Goal: Information Seeking & Learning: Learn about a topic

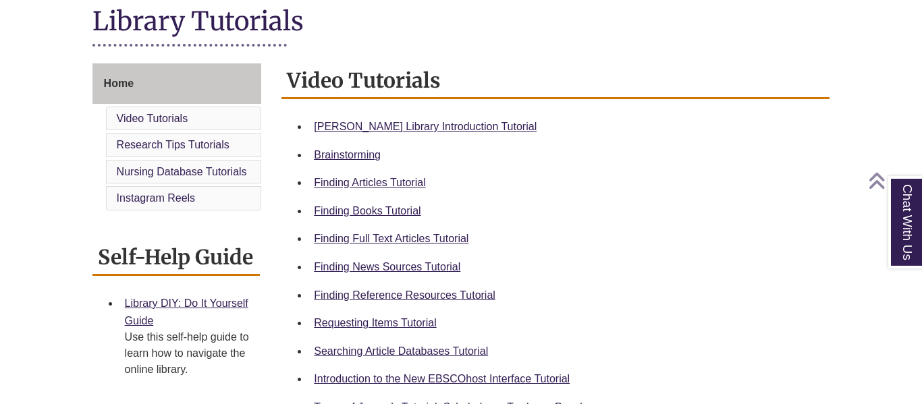
scroll to position [314, 0]
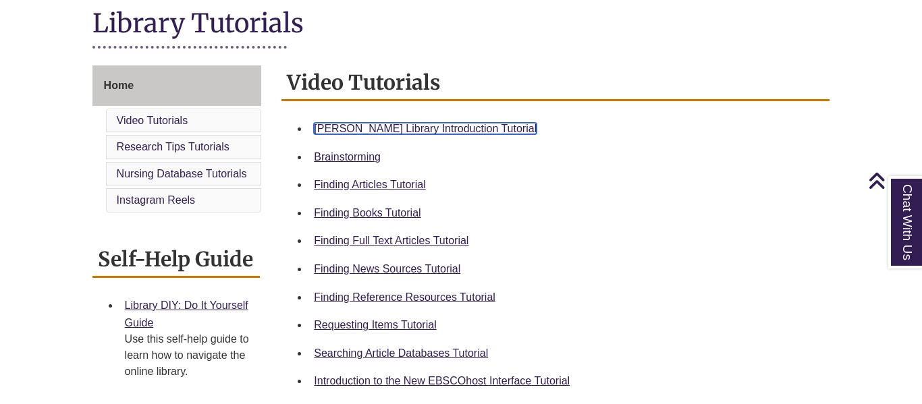
click at [436, 127] on link "Berntsen Library Introduction Tutorial" at bounding box center [425, 128] width 223 height 11
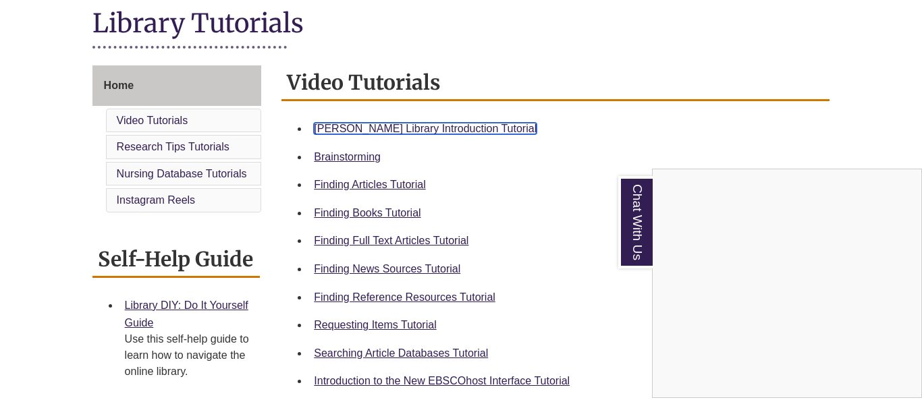
scroll to position [0, 0]
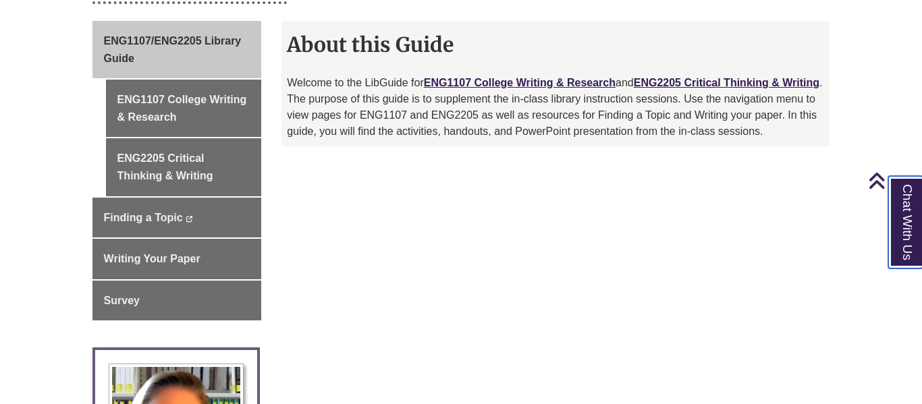
scroll to position [374, 0]
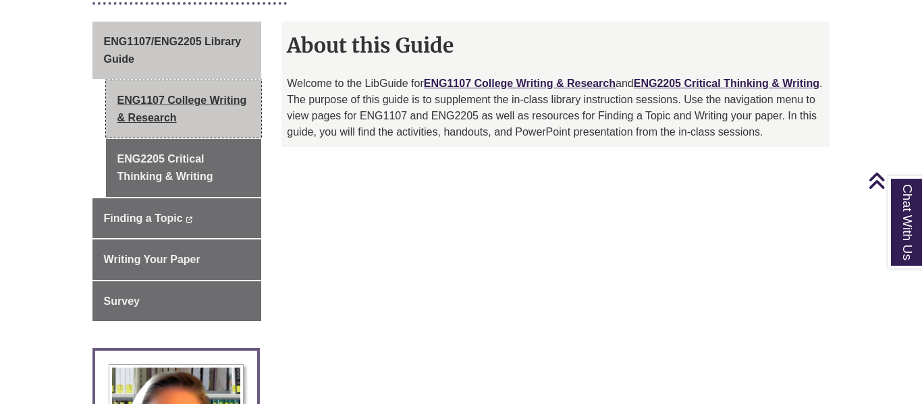
click at [231, 96] on link "ENG1107 College Writing & Research" at bounding box center [184, 108] width 156 height 57
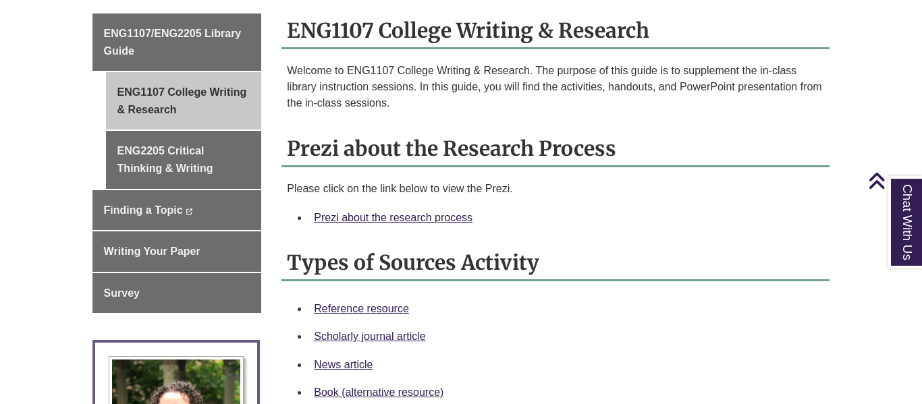
scroll to position [380, 0]
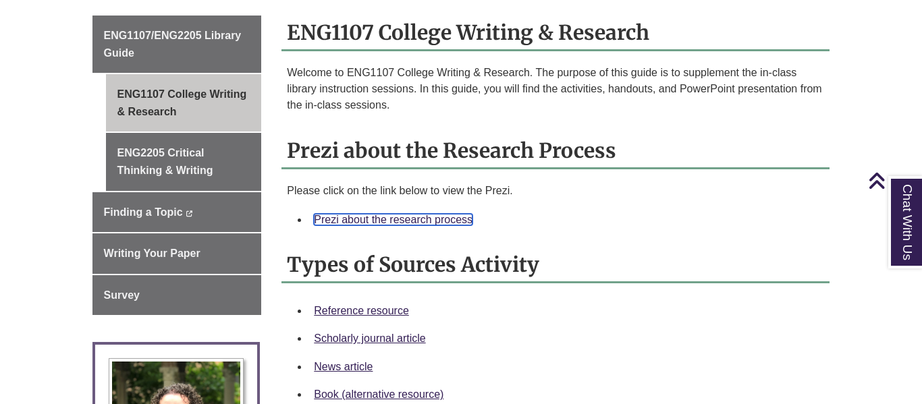
click at [394, 214] on link "Prezi about the research process" at bounding box center [393, 219] width 159 height 11
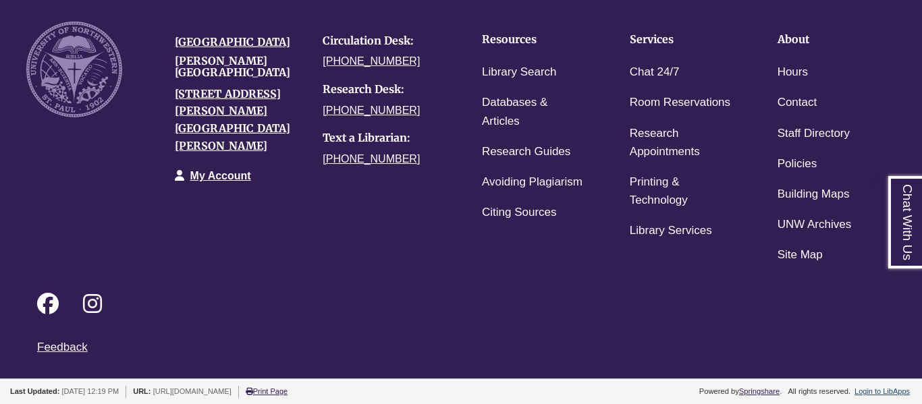
scroll to position [0, 0]
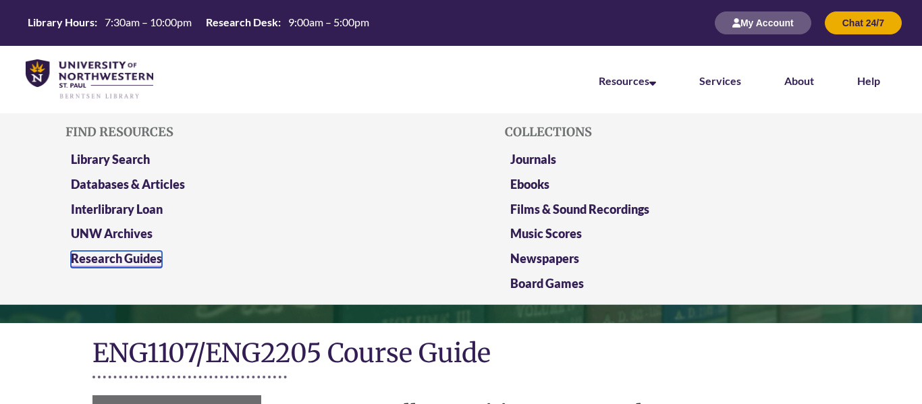
click at [134, 258] on link "Research Guides" at bounding box center [116, 259] width 91 height 17
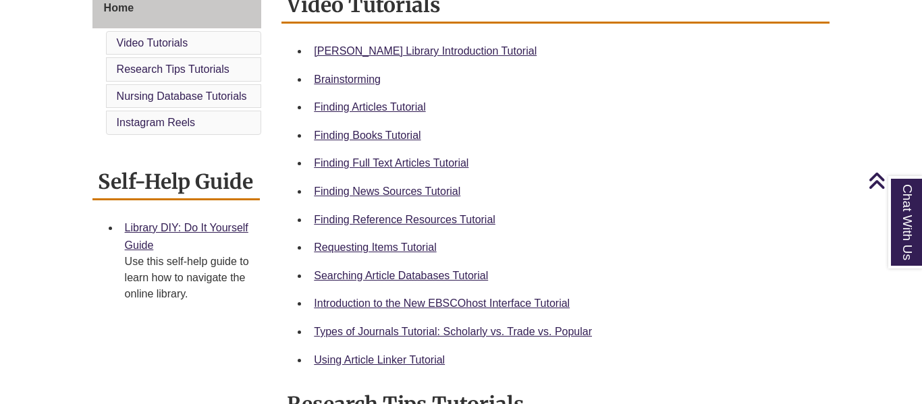
scroll to position [395, 0]
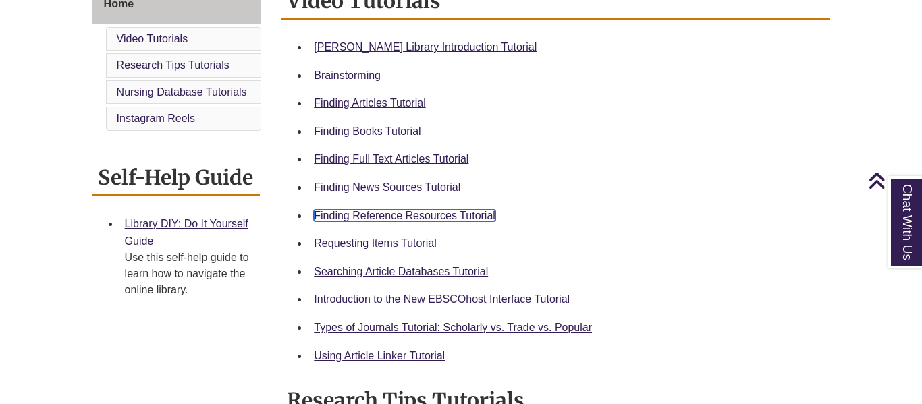
click at [422, 211] on link "Finding Reference Resources Tutorial" at bounding box center [405, 215] width 182 height 11
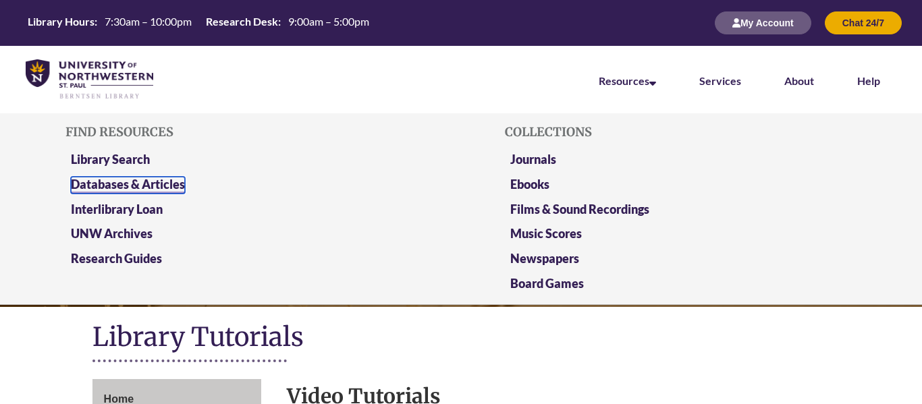
click at [184, 185] on link "Databases & Articles" at bounding box center [128, 185] width 114 height 17
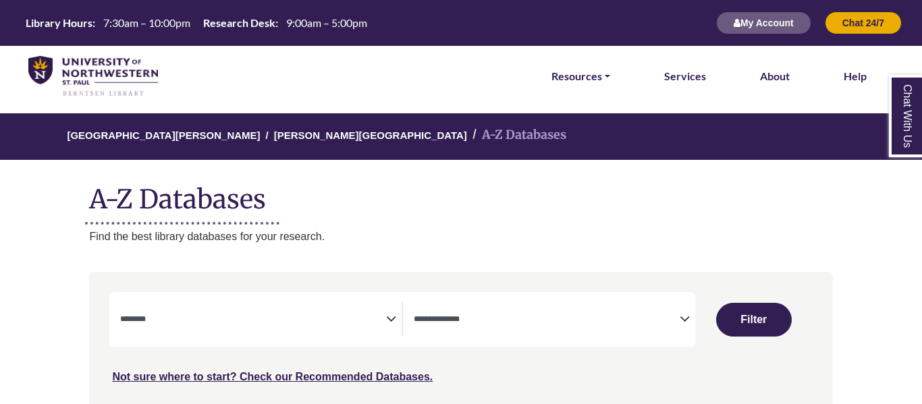
select select "Database Subject Filter"
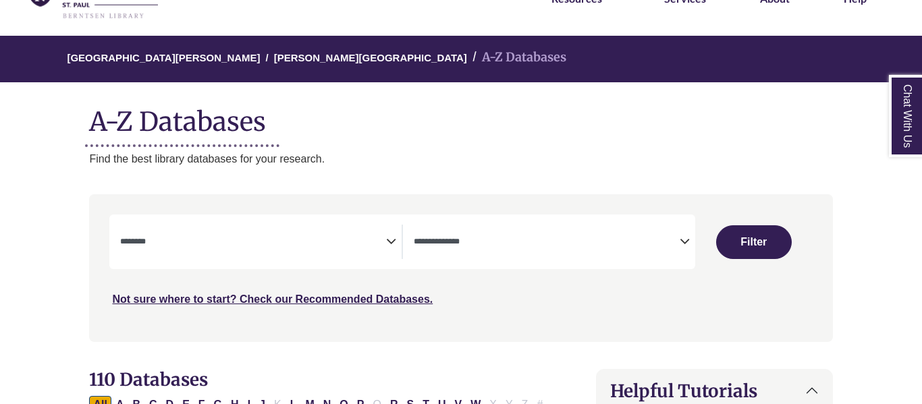
click at [428, 247] on textarea "Search" at bounding box center [547, 243] width 266 height 11
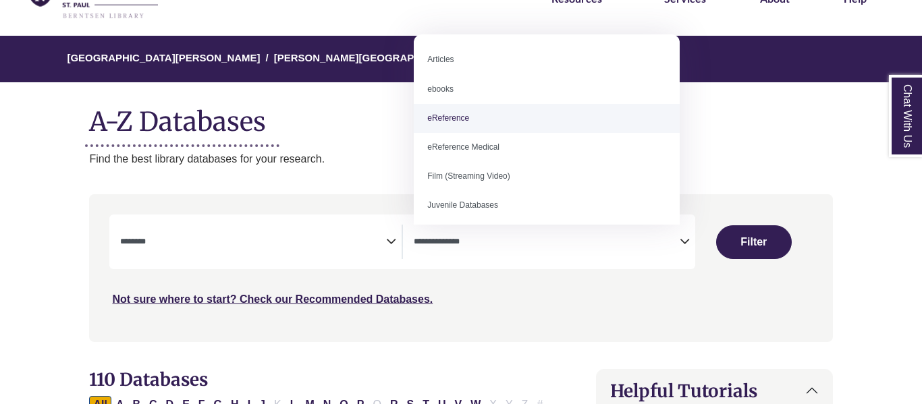
select select "*****"
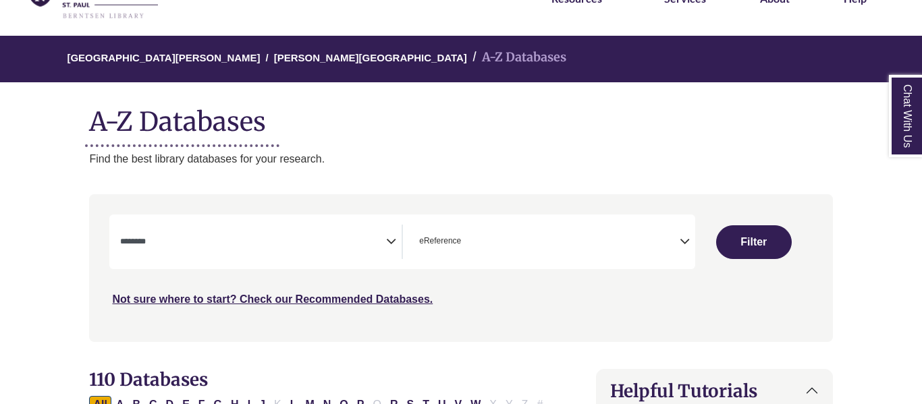
click at [257, 234] on span "Search filters" at bounding box center [253, 239] width 266 height 11
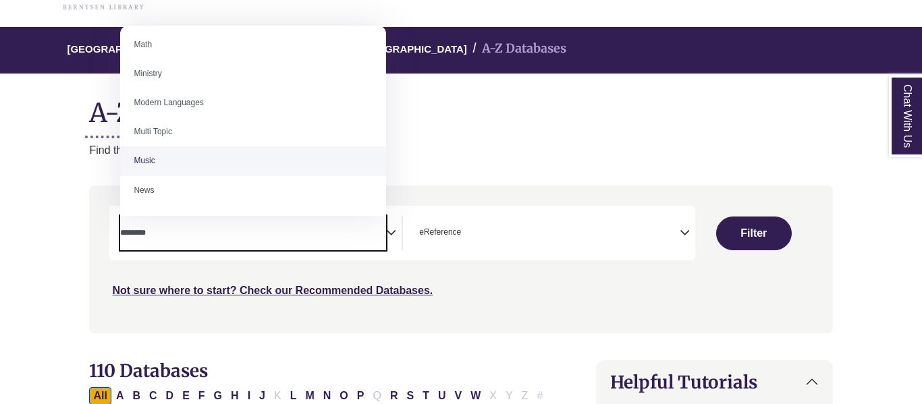
scroll to position [806, 0]
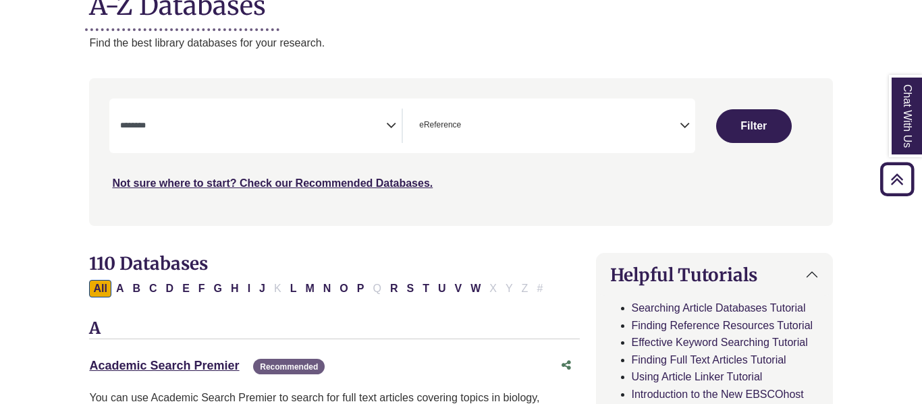
scroll to position [178, 0]
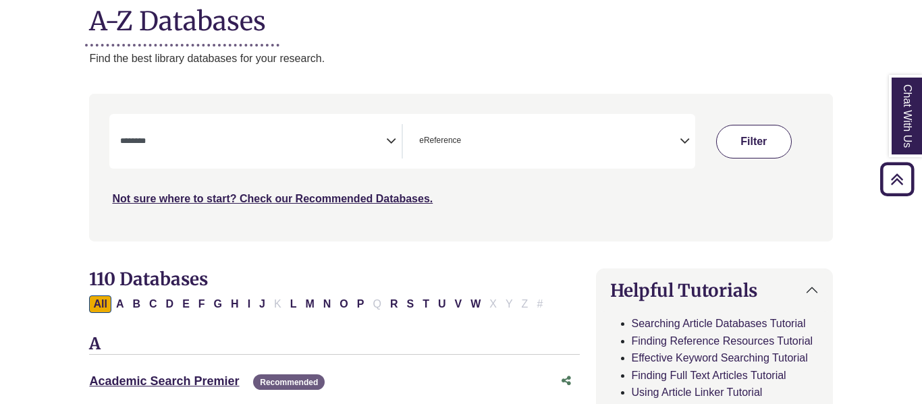
click at [720, 136] on button "Filter" at bounding box center [754, 142] width 76 height 34
select select "Database Subject Filter"
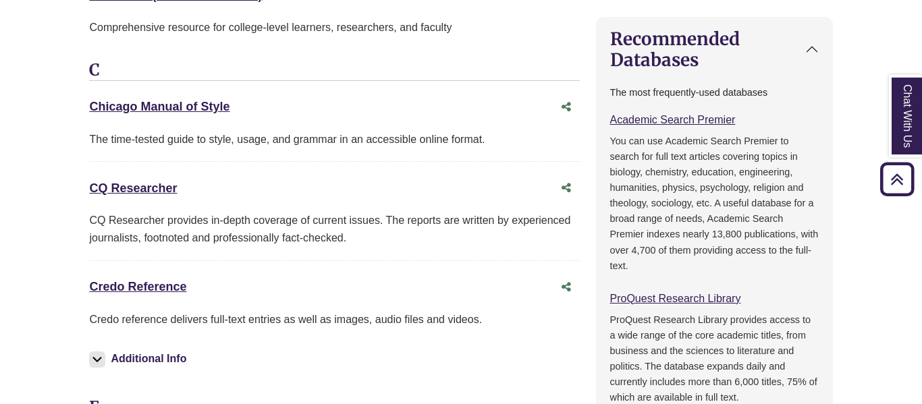
scroll to position [661, 0]
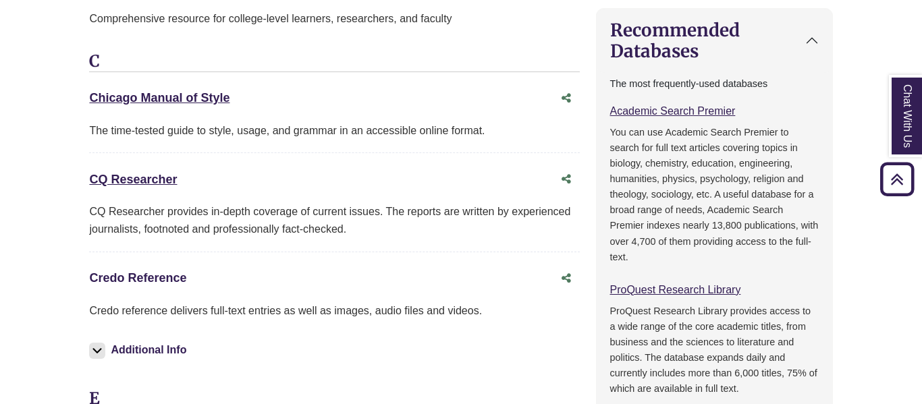
click at [168, 281] on link "Credo Reference This link opens in a new window" at bounding box center [137, 277] width 97 height 13
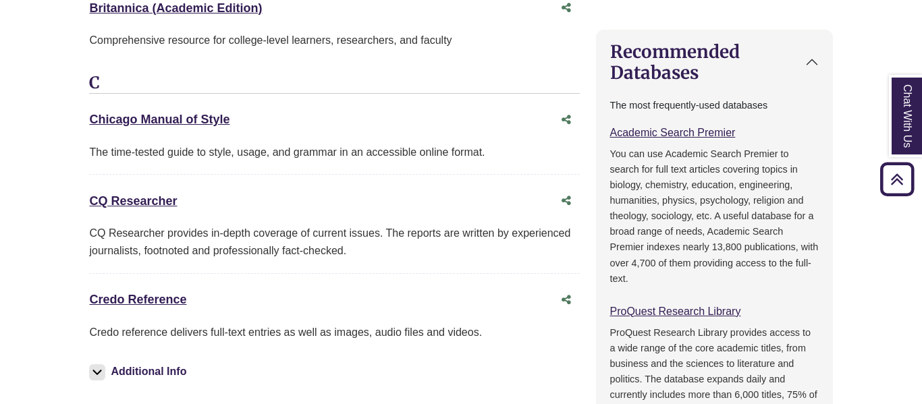
scroll to position [641, 0]
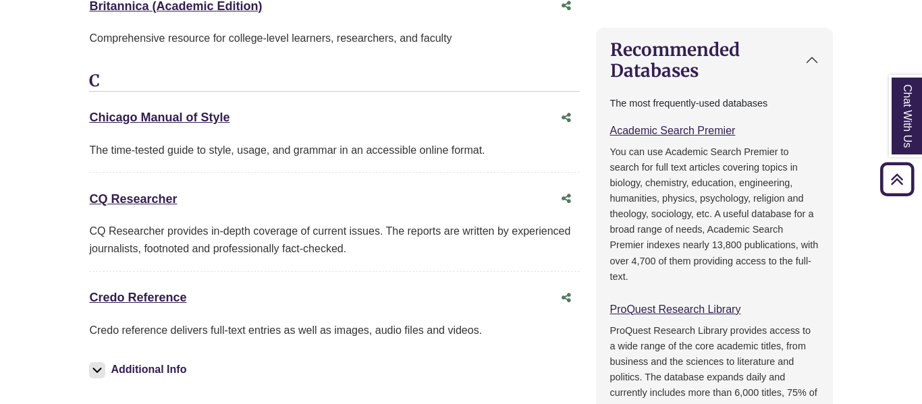
click at [94, 361] on button "Additional Info" at bounding box center [139, 369] width 101 height 19
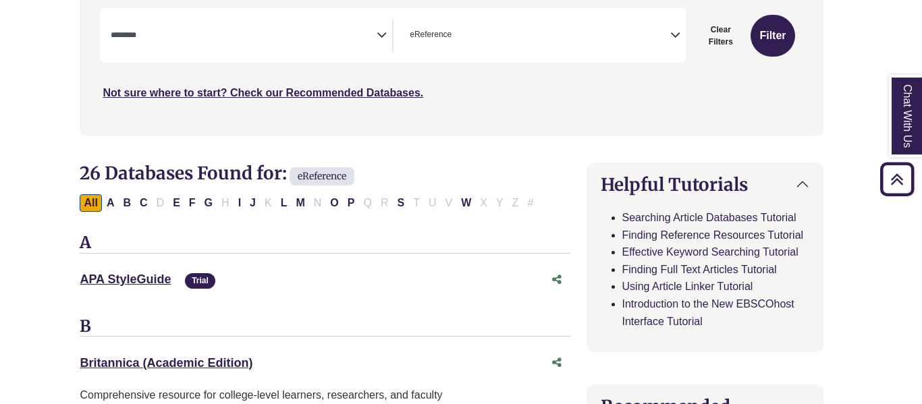
scroll to position [284, 9]
click at [116, 364] on link "Britannica (Academic Edition) This link opens in a new window" at bounding box center [166, 362] width 173 height 13
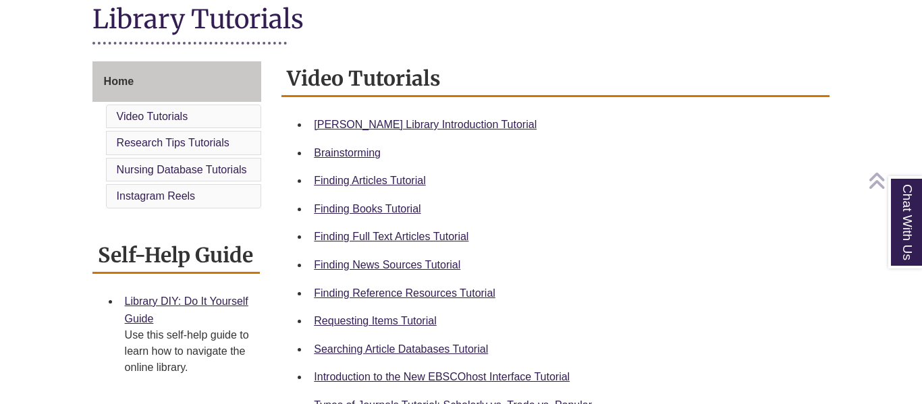
scroll to position [320, 0]
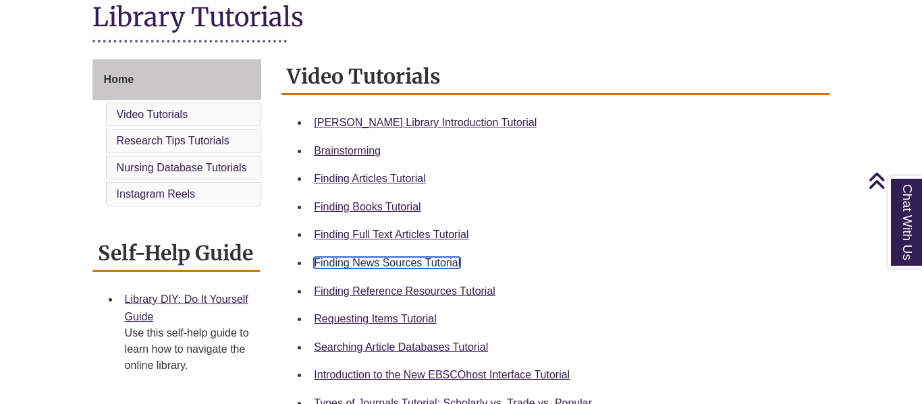
click at [412, 260] on link "Finding News Sources Tutorial" at bounding box center [387, 262] width 146 height 11
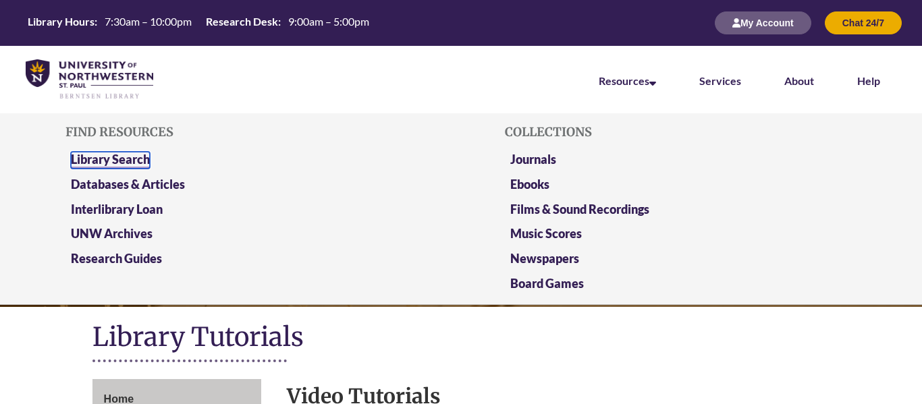
click at [142, 161] on link "Library Search" at bounding box center [110, 160] width 79 height 17
